Goal: Task Accomplishment & Management: Use online tool/utility

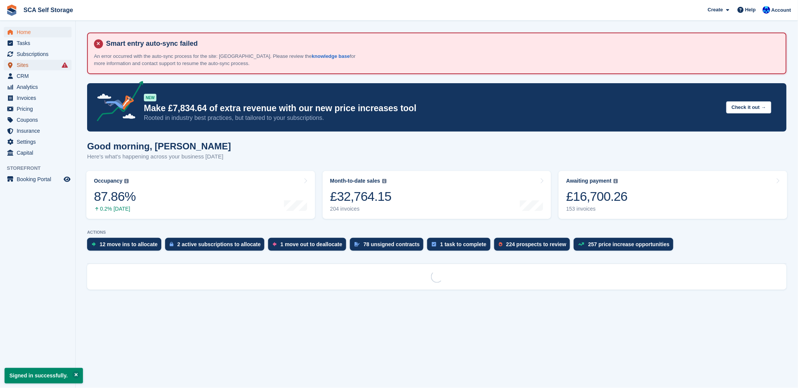
click at [34, 66] on span "Sites" at bounding box center [39, 65] width 45 height 11
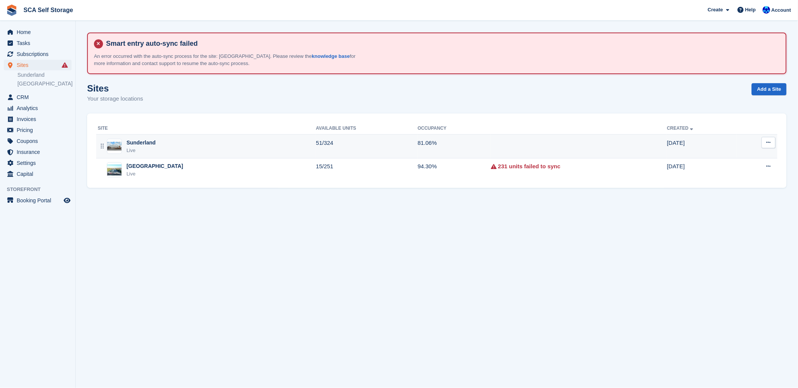
click at [139, 150] on div "Live" at bounding box center [140, 151] width 29 height 8
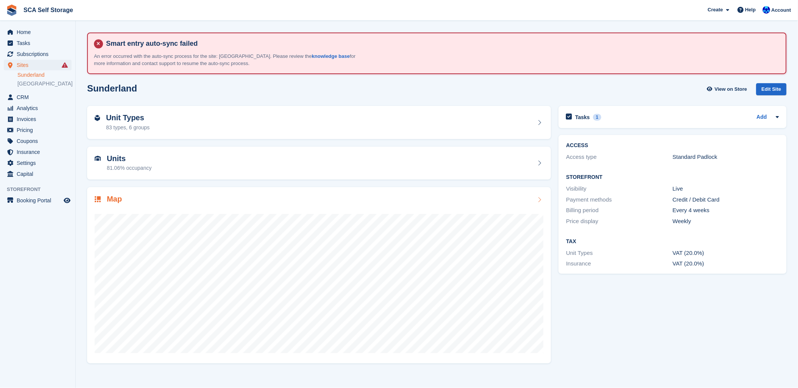
click at [141, 201] on div "Map" at bounding box center [319, 200] width 449 height 10
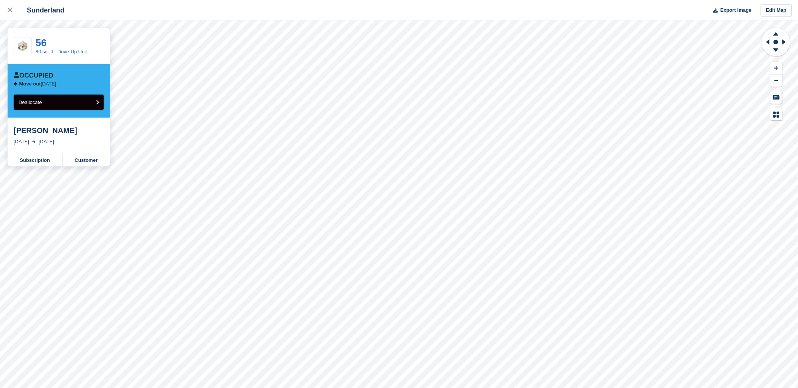
click at [76, 104] on button "Deallocate" at bounding box center [59, 103] width 90 height 16
